Goal: Task Accomplishment & Management: Use online tool/utility

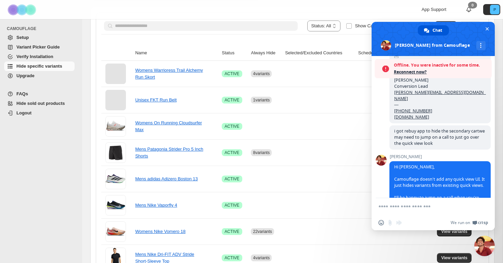
scroll to position [1374, 0]
